Goal: Transaction & Acquisition: Purchase product/service

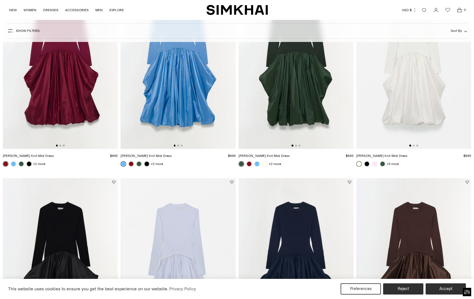
scroll to position [109, 0]
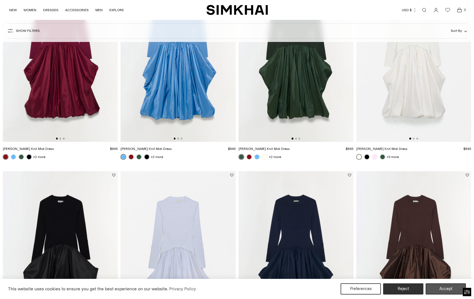
click at [448, 287] on button "Accept" at bounding box center [446, 289] width 40 height 11
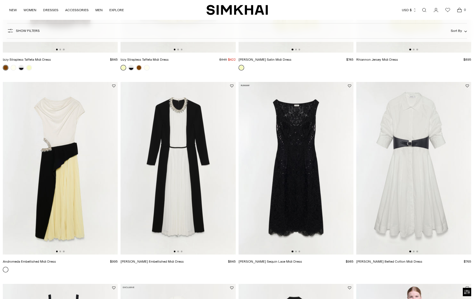
scroll to position [811, 0]
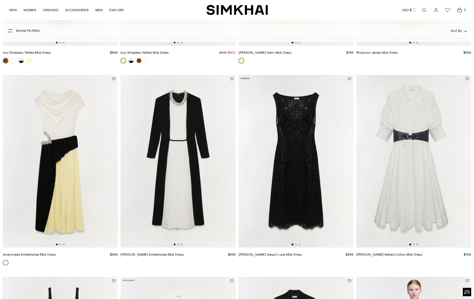
click at [298, 169] on img at bounding box center [296, 161] width 115 height 173
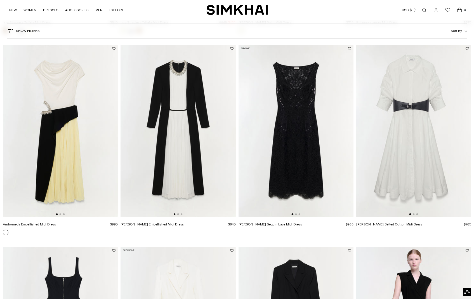
scroll to position [845, 0]
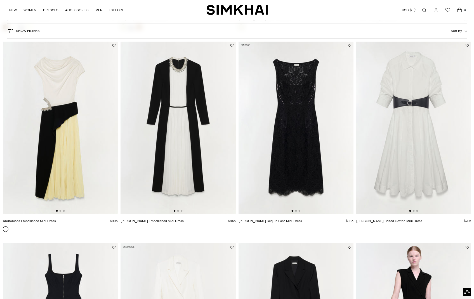
click at [405, 138] on img at bounding box center [414, 127] width 115 height 173
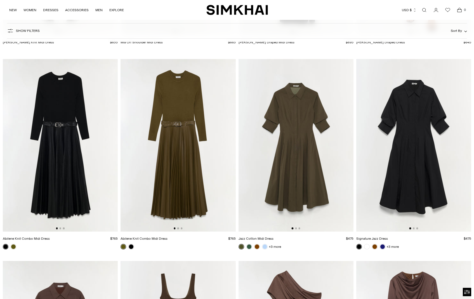
scroll to position [1428, 0]
click at [293, 146] on img at bounding box center [296, 145] width 115 height 173
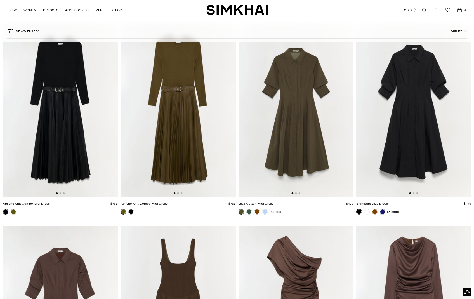
scroll to position [1465, 0]
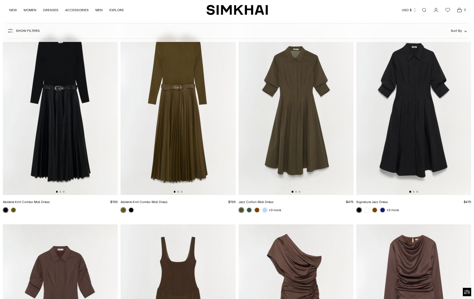
click at [180, 108] on img at bounding box center [178, 108] width 115 height 173
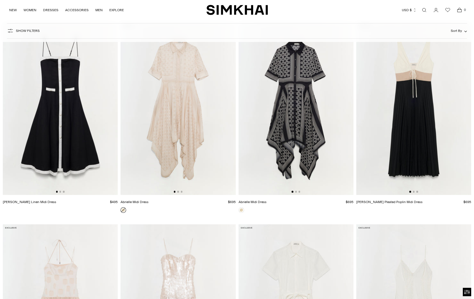
scroll to position [3470, 0]
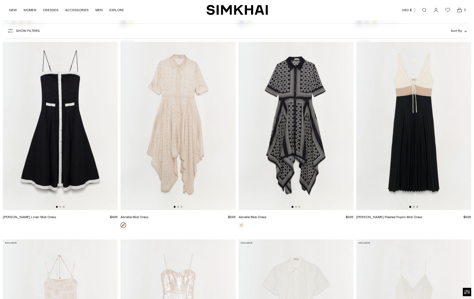
click at [409, 135] on img at bounding box center [414, 124] width 115 height 173
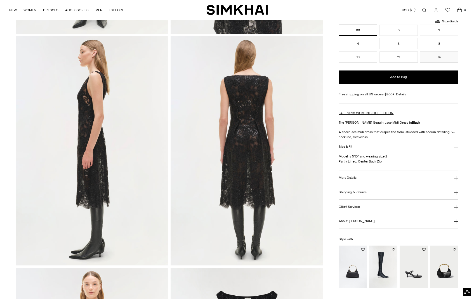
scroll to position [236, 0]
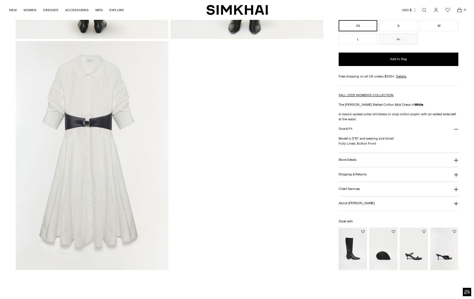
scroll to position [698, 0]
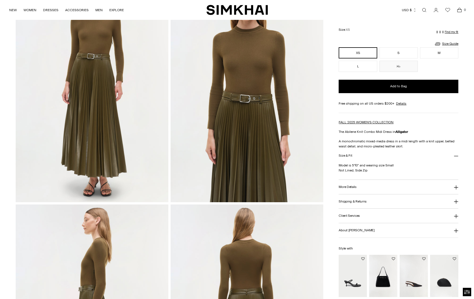
scroll to position [71, 0]
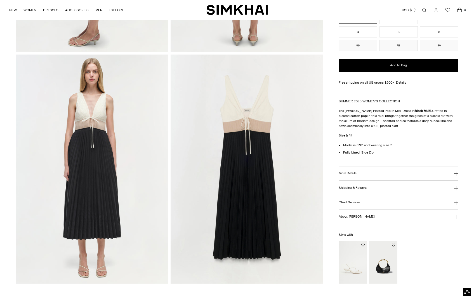
scroll to position [458, 0]
